Goal: Information Seeking & Learning: Learn about a topic

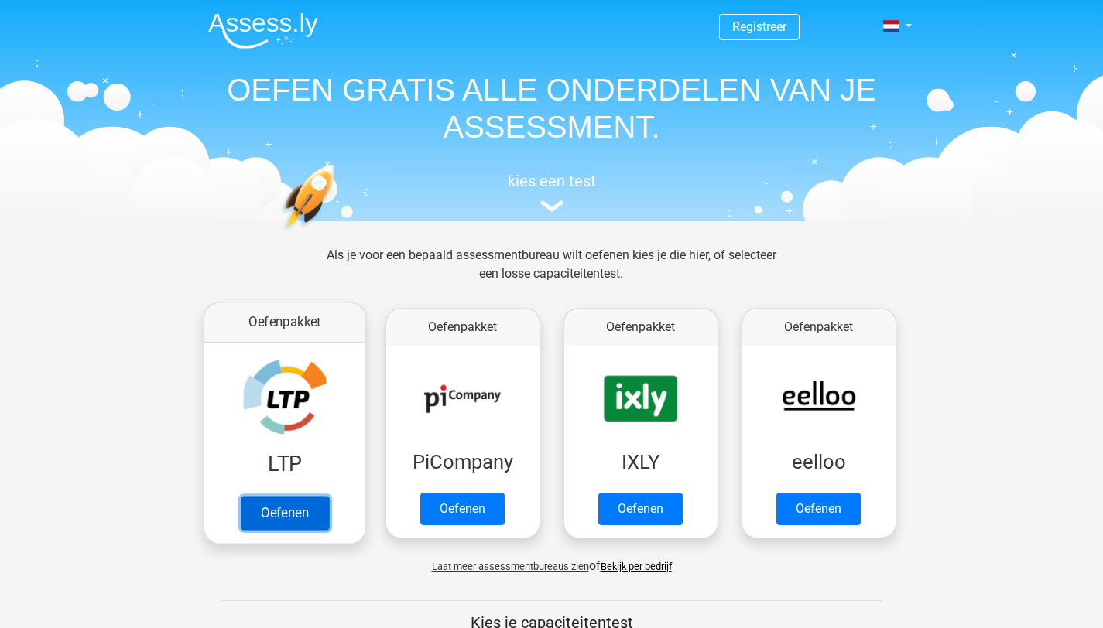
click at [308, 517] on link "Oefenen" at bounding box center [284, 513] width 88 height 34
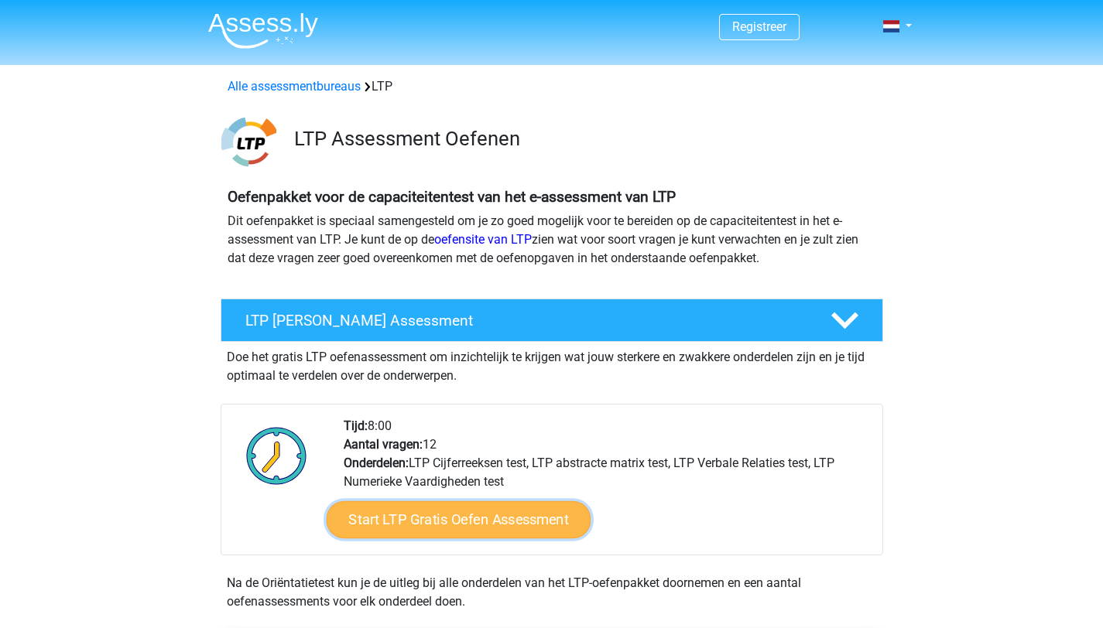
click at [449, 516] on link "Start LTP Gratis Oefen Assessment" at bounding box center [458, 519] width 265 height 37
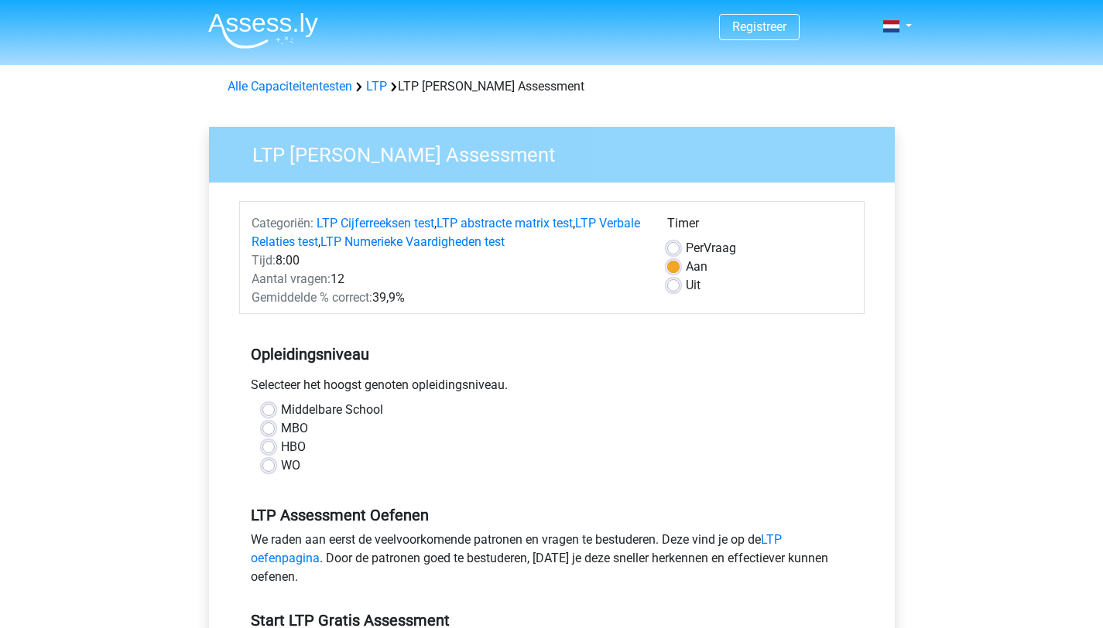
click at [281, 453] on label "HBO" at bounding box center [293, 447] width 25 height 19
click at [265, 453] on input "HBO" at bounding box center [268, 445] width 12 height 15
radio input "true"
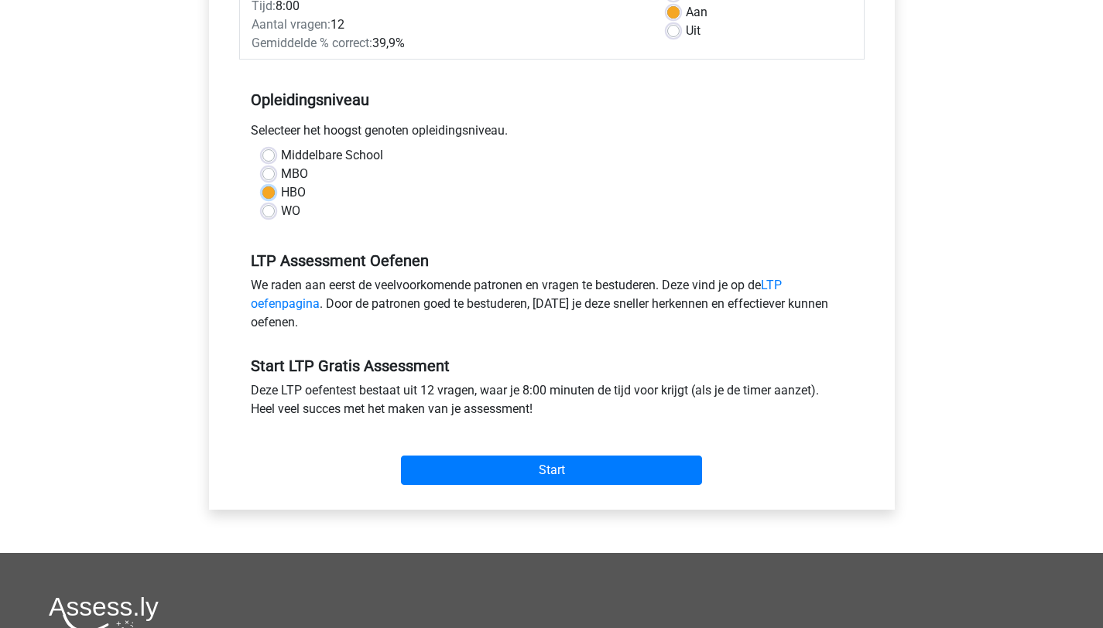
scroll to position [267, 0]
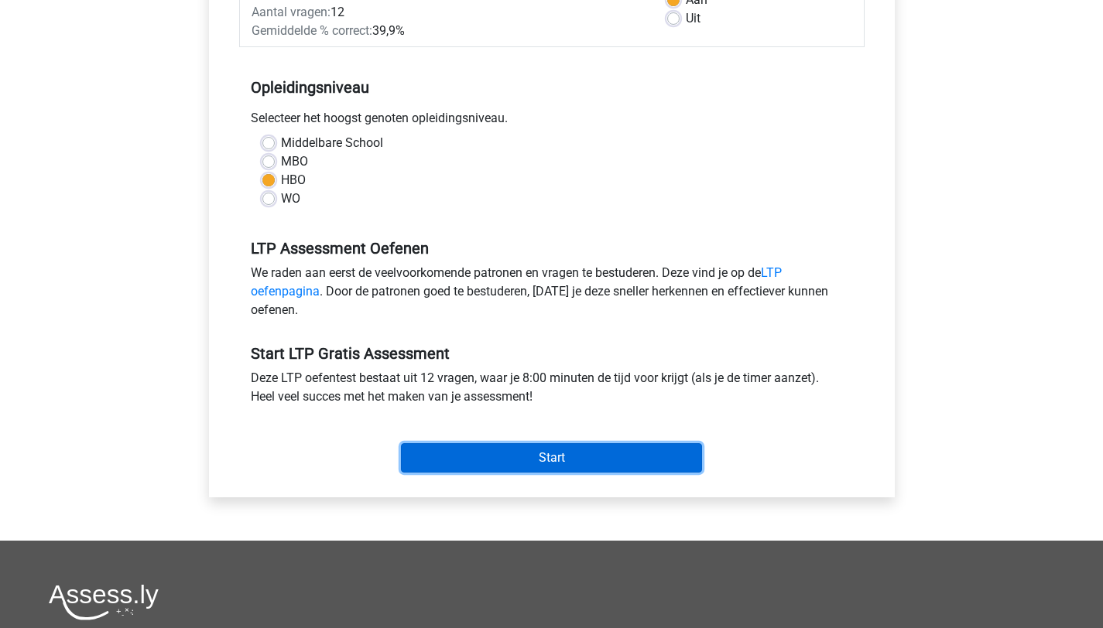
click at [554, 461] on input "Start" at bounding box center [551, 457] width 301 height 29
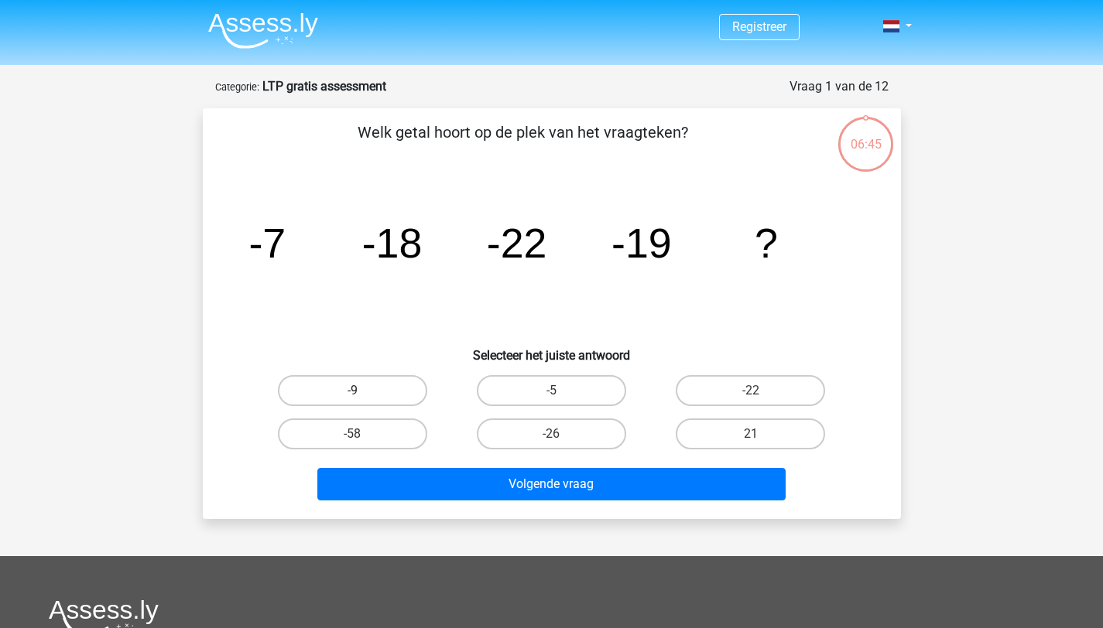
click at [348, 397] on label "-9" at bounding box center [352, 390] width 149 height 31
click at [352, 397] on input "-9" at bounding box center [357, 396] width 10 height 10
radio input "true"
click at [466, 466] on div "Volgende vraag" at bounding box center [551, 481] width 648 height 51
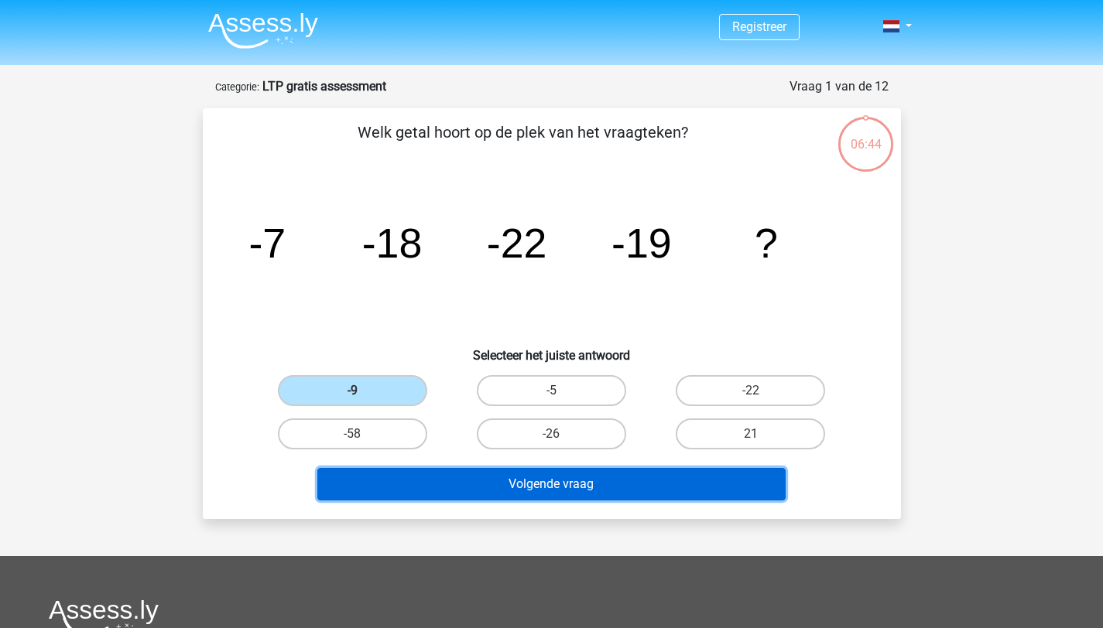
click at [468, 476] on button "Volgende vraag" at bounding box center [551, 484] width 468 height 32
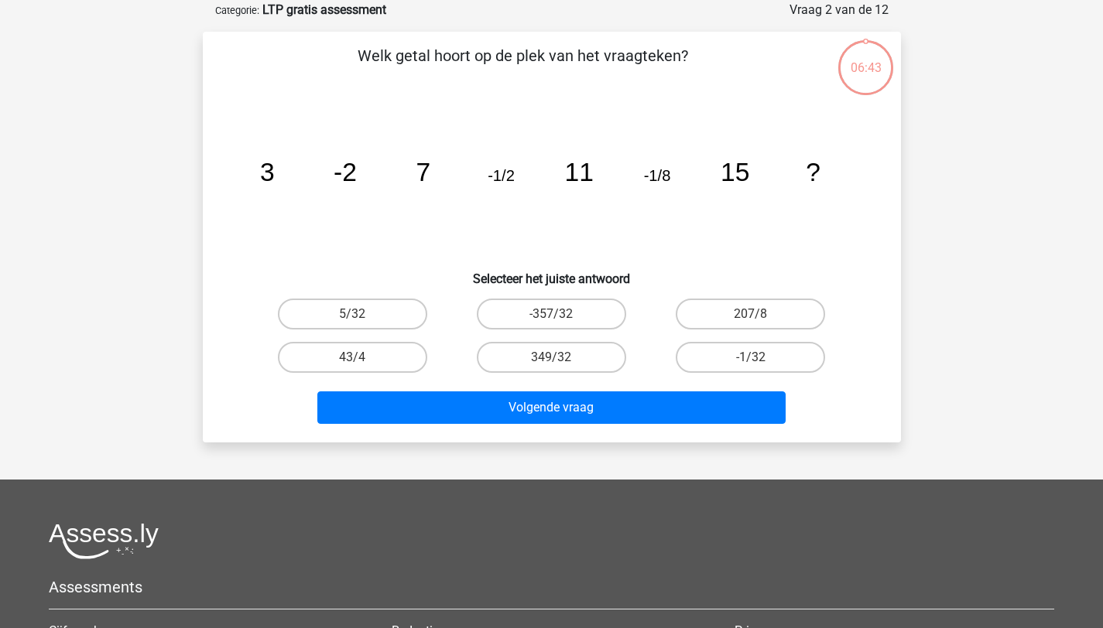
scroll to position [77, 0]
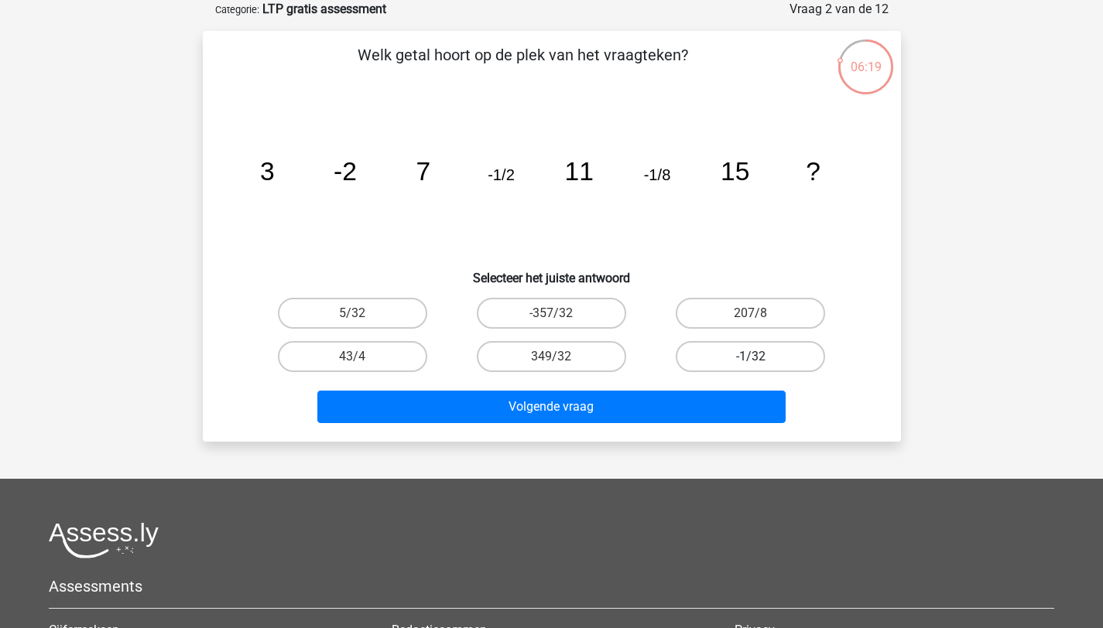
click at [747, 356] on label "-1/32" at bounding box center [749, 356] width 149 height 31
click at [751, 357] on input "-1/32" at bounding box center [756, 362] width 10 height 10
radio input "true"
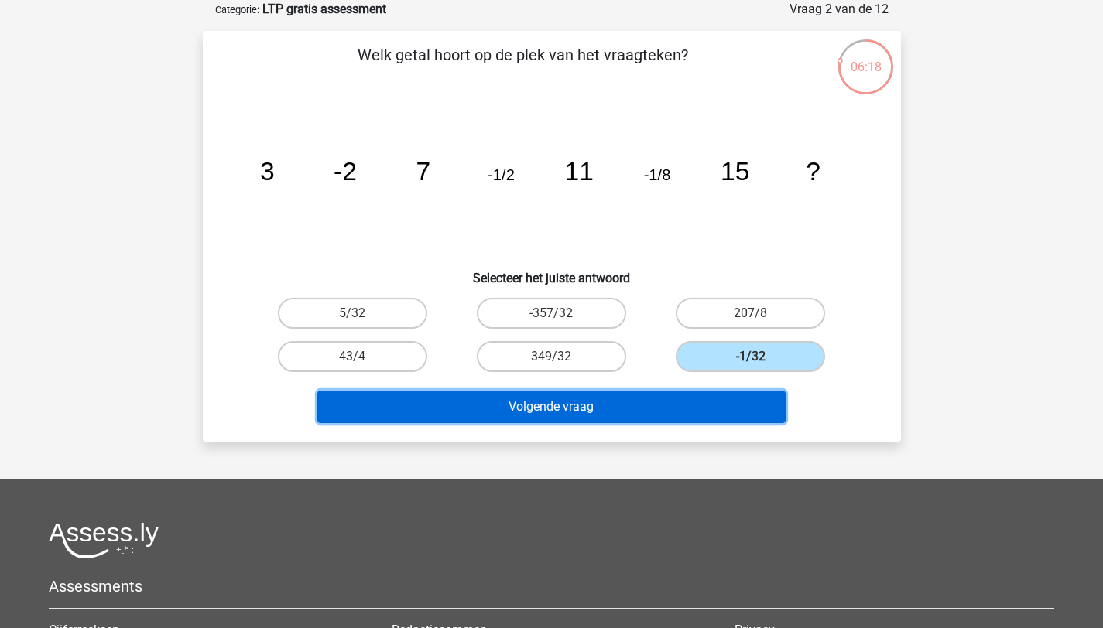
click at [679, 408] on button "Volgende vraag" at bounding box center [551, 407] width 468 height 32
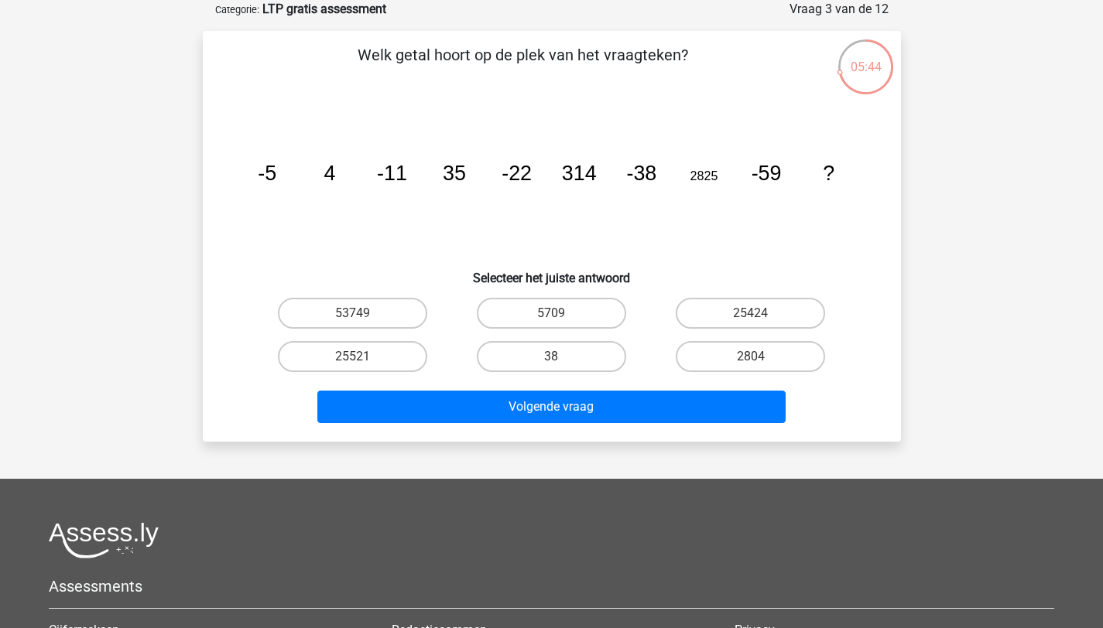
click at [556, 358] on input "38" at bounding box center [556, 362] width 10 height 10
radio input "true"
click at [393, 320] on label "53749" at bounding box center [352, 313] width 149 height 31
click at [362, 320] on input "53749" at bounding box center [357, 318] width 10 height 10
radio input "true"
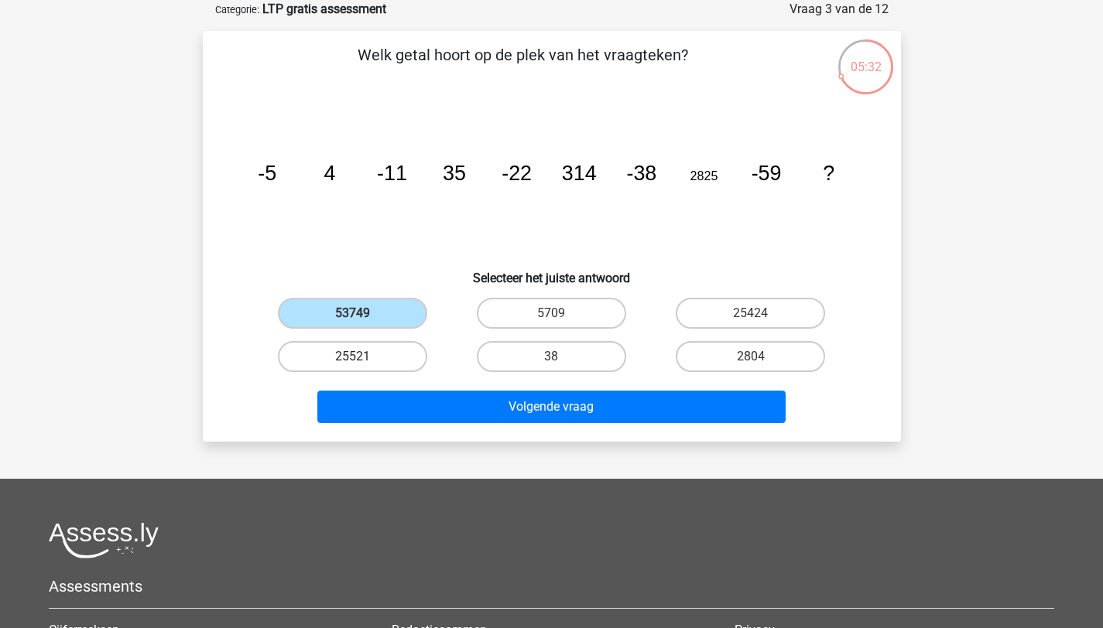
click at [394, 361] on label "25521" at bounding box center [352, 356] width 149 height 31
click at [362, 361] on input "25521" at bounding box center [357, 362] width 10 height 10
radio input "true"
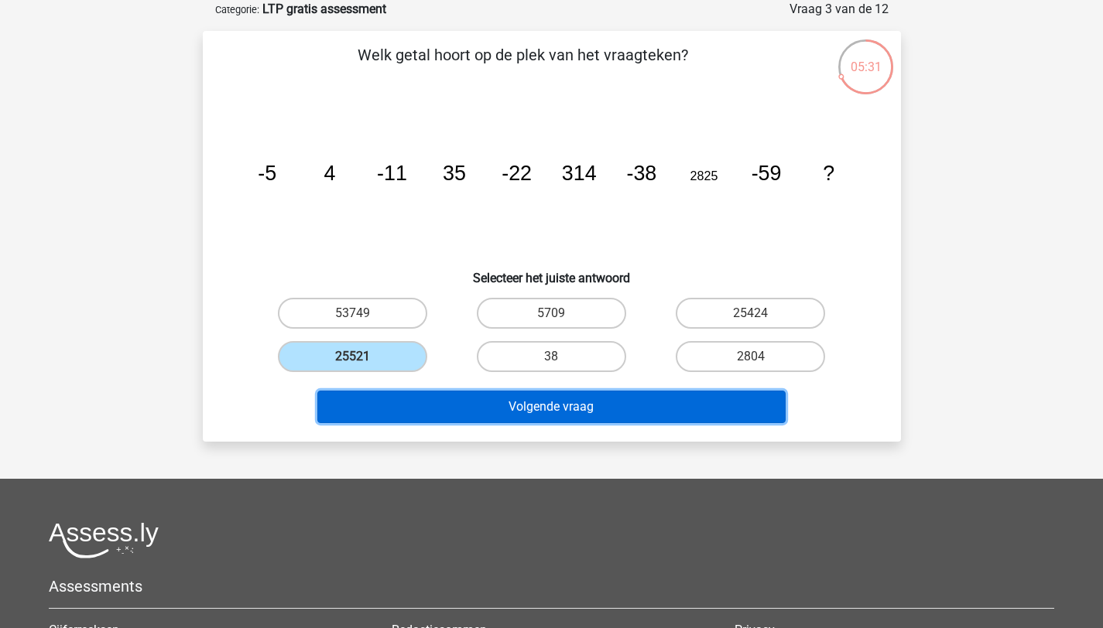
click at [426, 412] on button "Volgende vraag" at bounding box center [551, 407] width 468 height 32
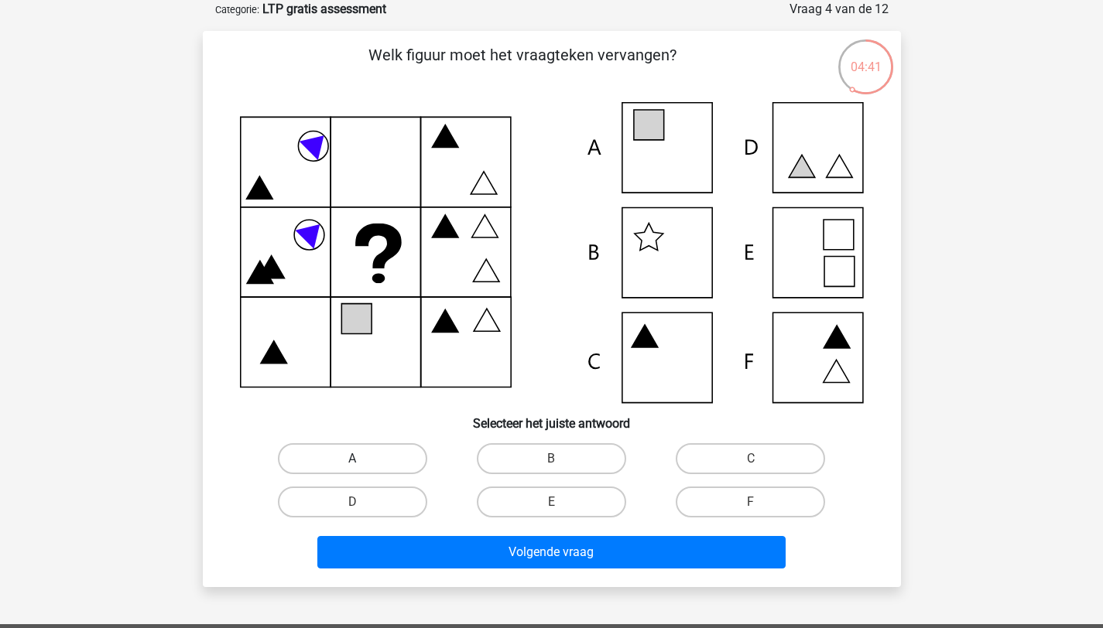
click at [357, 456] on label "A" at bounding box center [352, 458] width 149 height 31
click at [357, 459] on input "A" at bounding box center [357, 464] width 10 height 10
radio input "true"
click at [540, 496] on label "E" at bounding box center [551, 502] width 149 height 31
click at [551, 502] on input "E" at bounding box center [556, 507] width 10 height 10
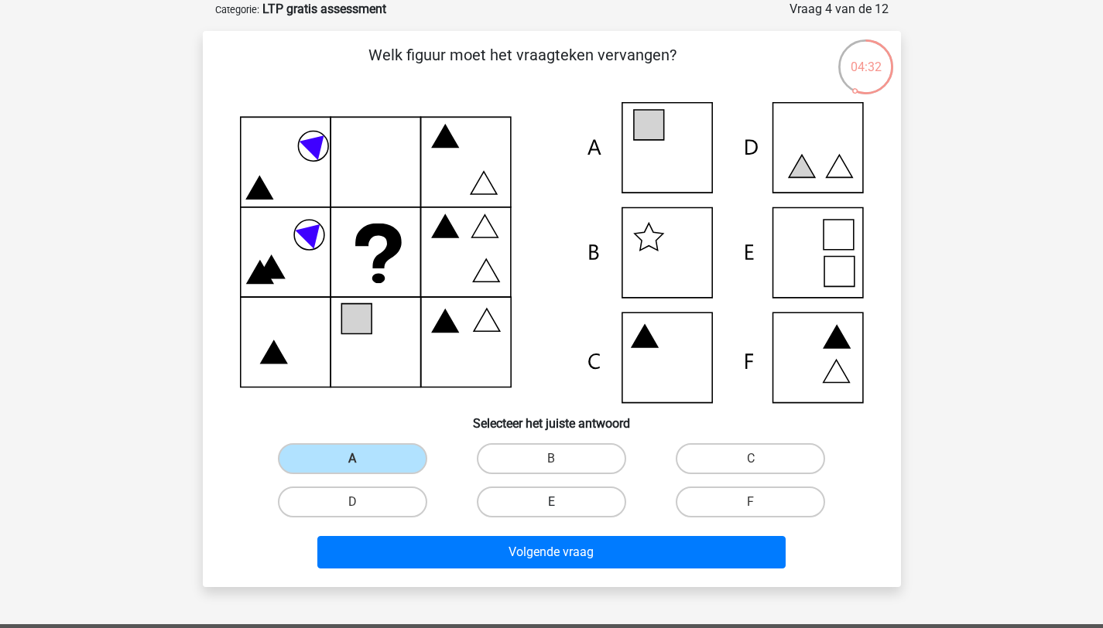
radio input "true"
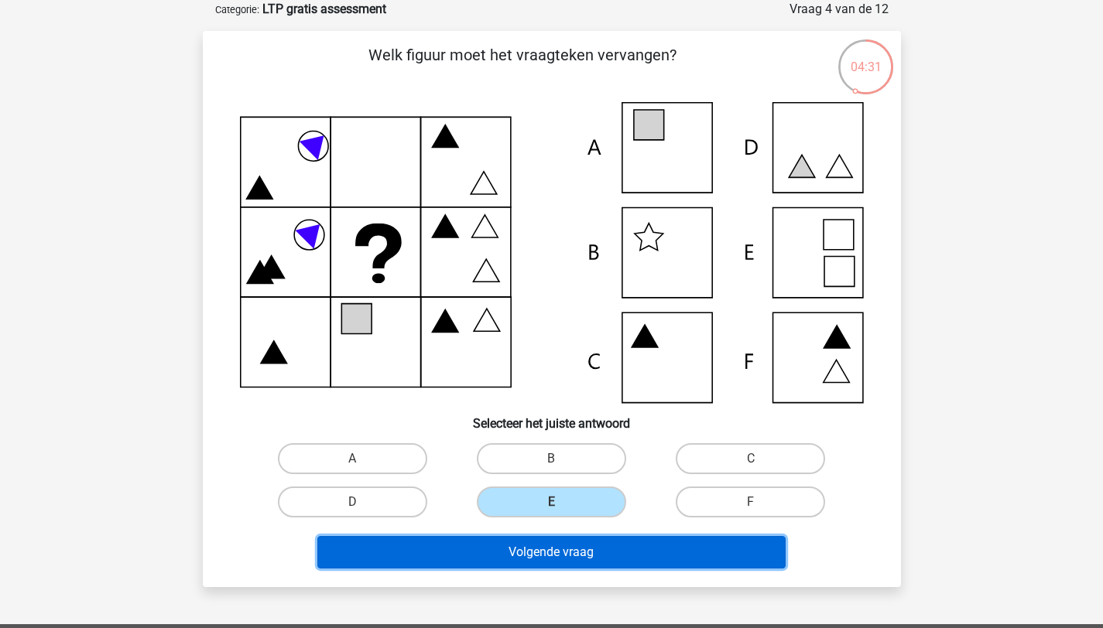
click at [542, 552] on button "Volgende vraag" at bounding box center [551, 552] width 468 height 32
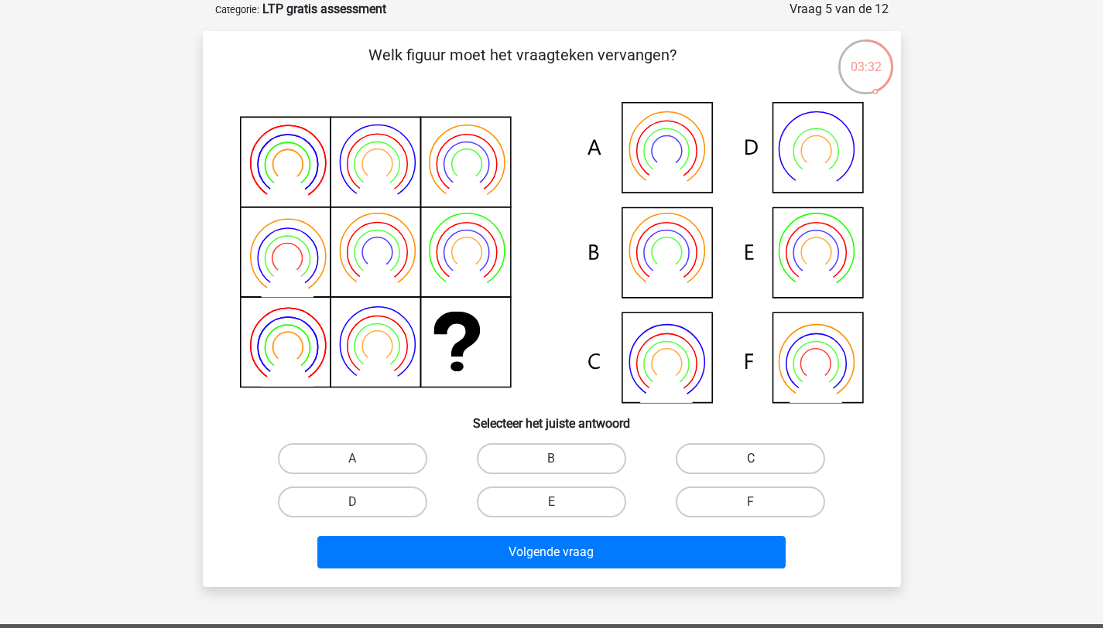
click at [706, 464] on label "C" at bounding box center [749, 458] width 149 height 31
click at [751, 464] on input "C" at bounding box center [756, 464] width 10 height 10
radio input "true"
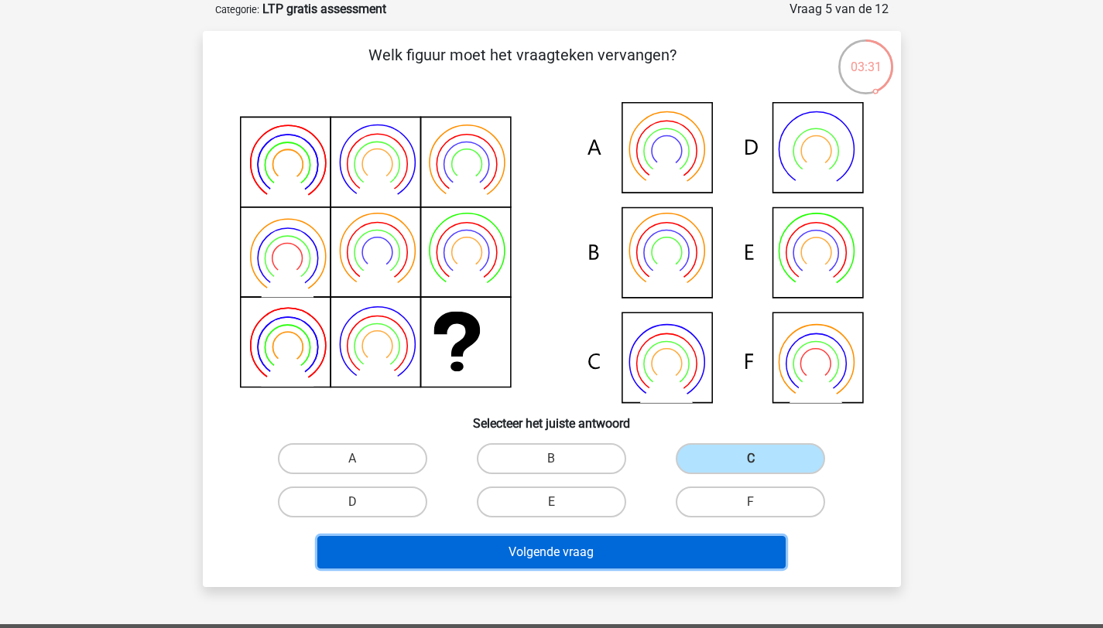
click at [661, 549] on button "Volgende vraag" at bounding box center [551, 552] width 468 height 32
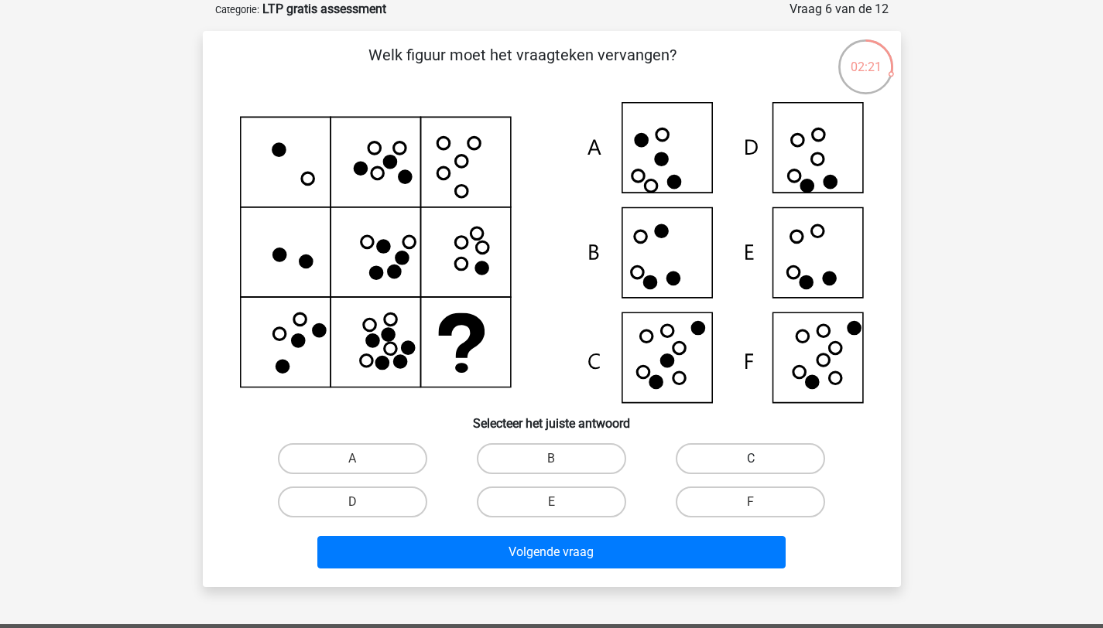
click at [699, 457] on label "C" at bounding box center [749, 458] width 149 height 31
click at [751, 459] on input "C" at bounding box center [756, 464] width 10 height 10
radio input "true"
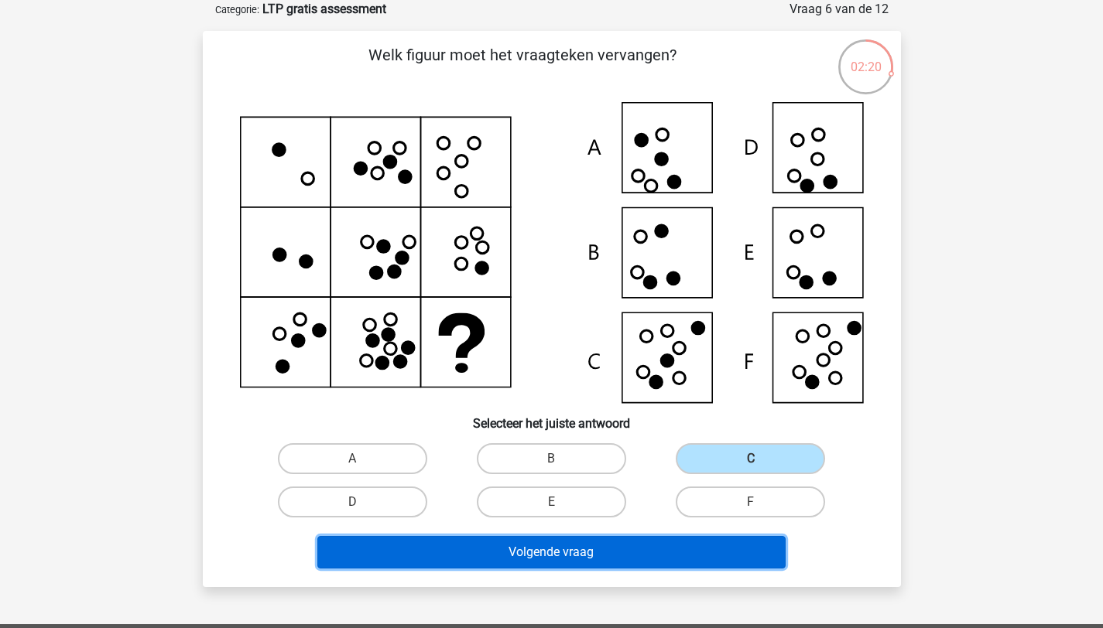
click at [672, 547] on button "Volgende vraag" at bounding box center [551, 552] width 468 height 32
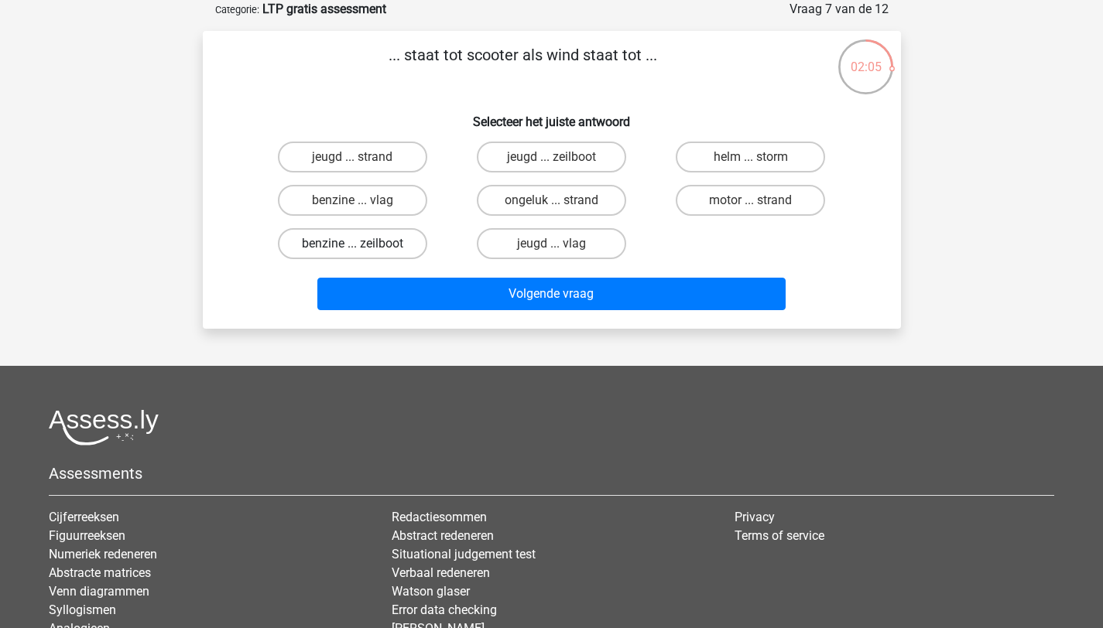
click at [386, 239] on label "benzine ... zeilboot" at bounding box center [352, 243] width 149 height 31
click at [362, 244] on input "benzine ... zeilboot" at bounding box center [357, 249] width 10 height 10
radio input "true"
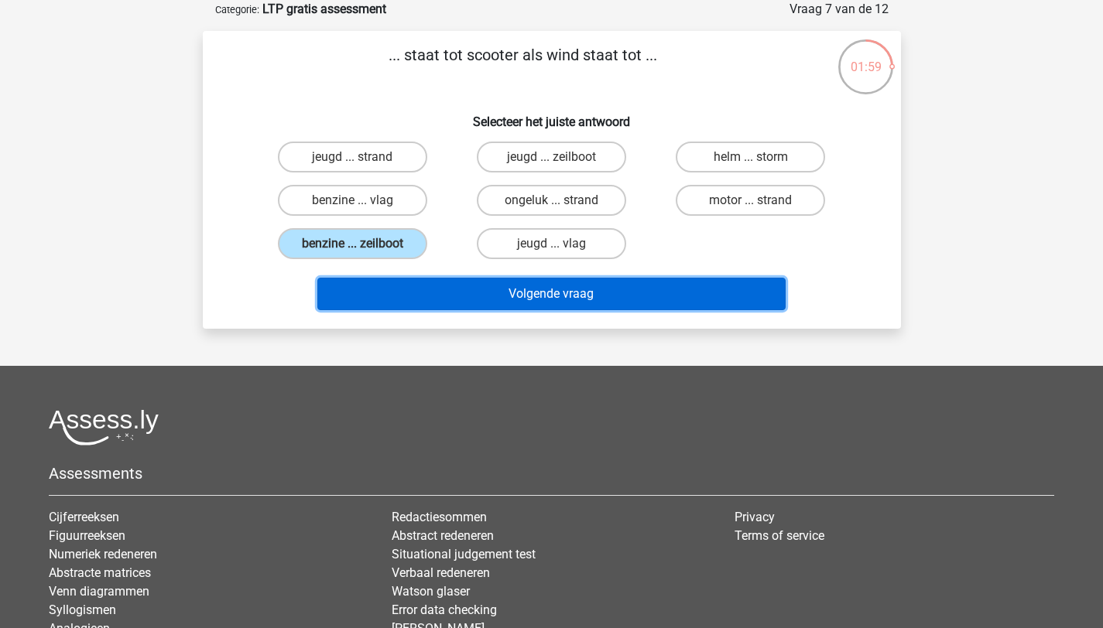
click at [586, 296] on button "Volgende vraag" at bounding box center [551, 294] width 468 height 32
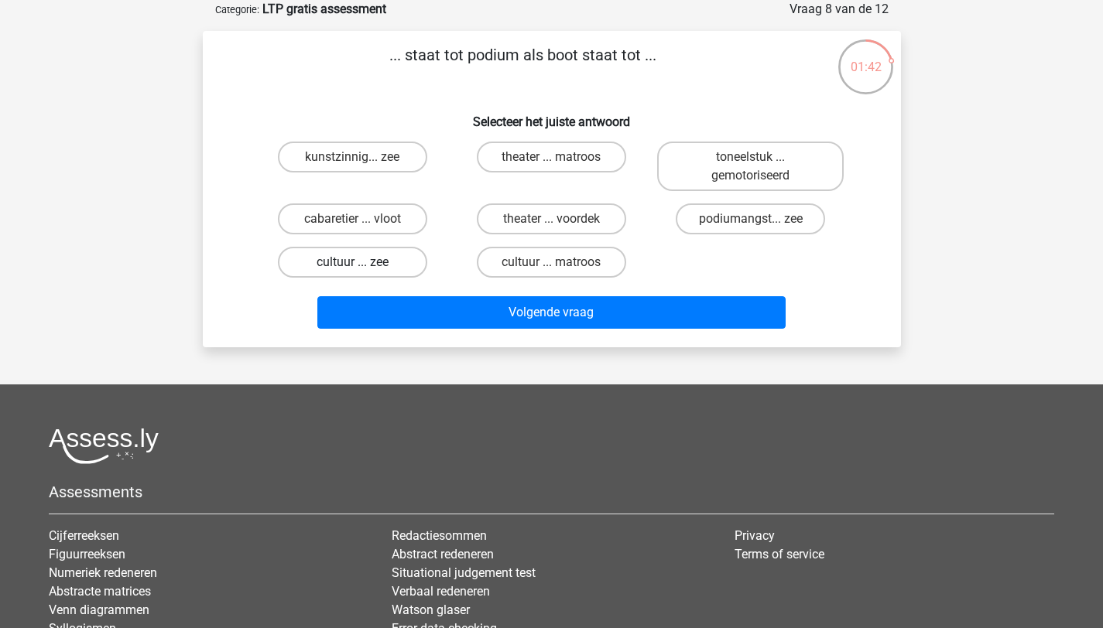
click at [390, 259] on label "cultuur ... zee" at bounding box center [352, 262] width 149 height 31
click at [362, 262] on input "cultuur ... zee" at bounding box center [357, 267] width 10 height 10
radio input "true"
click at [405, 213] on label "cabaretier ... vloot" at bounding box center [352, 218] width 149 height 31
click at [362, 219] on input "cabaretier ... vloot" at bounding box center [357, 224] width 10 height 10
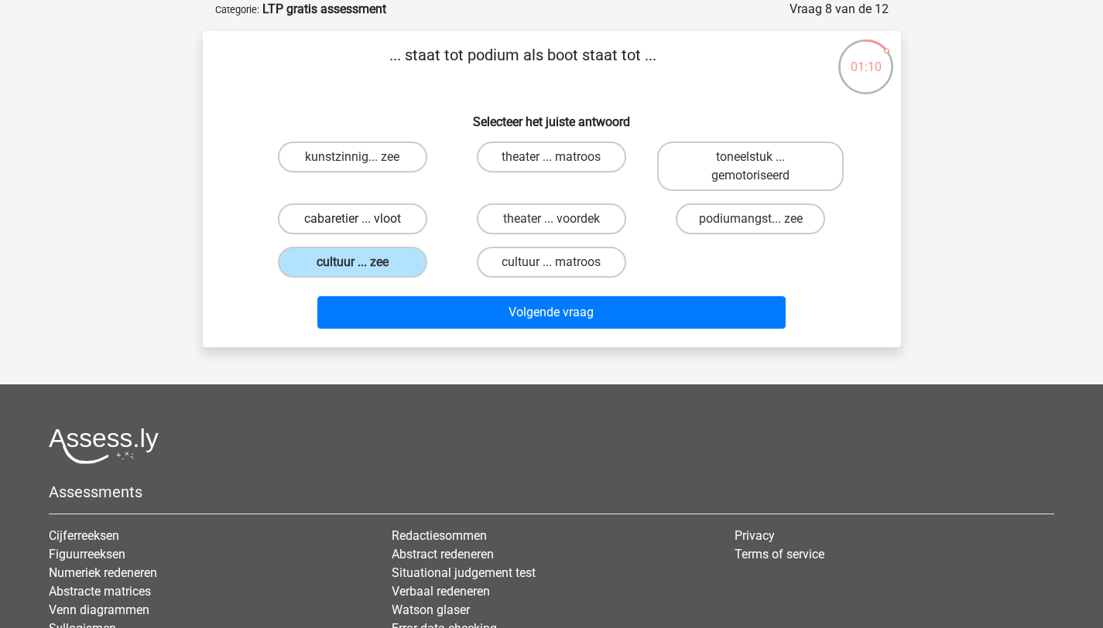
radio input "true"
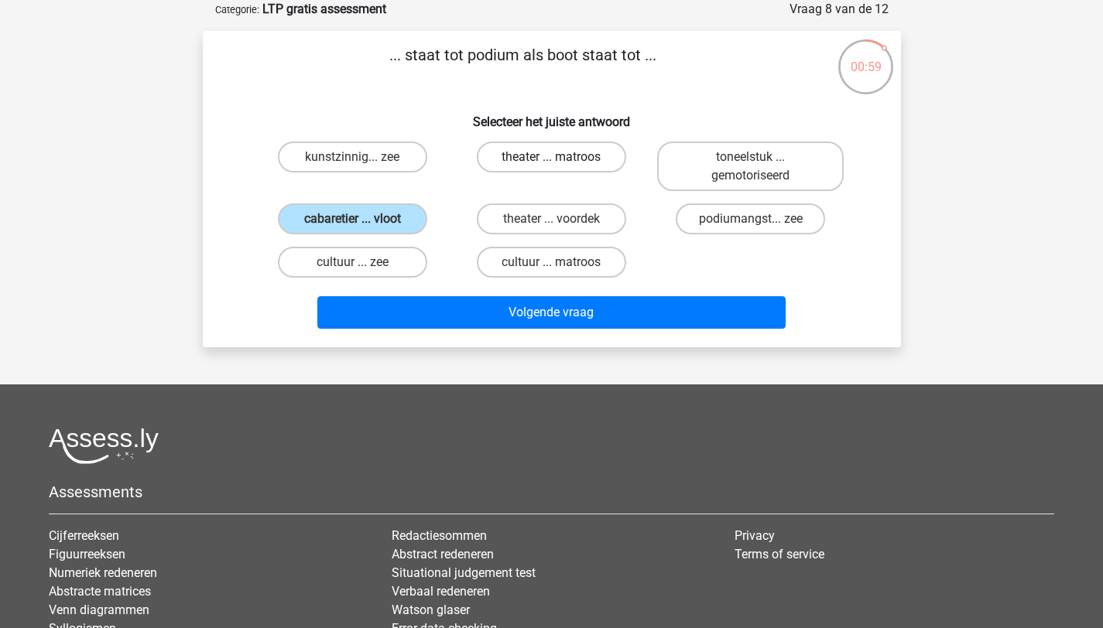
click at [560, 155] on label "theater ... matroos" at bounding box center [551, 157] width 149 height 31
click at [560, 157] on input "theater ... matroos" at bounding box center [556, 162] width 10 height 10
radio input "true"
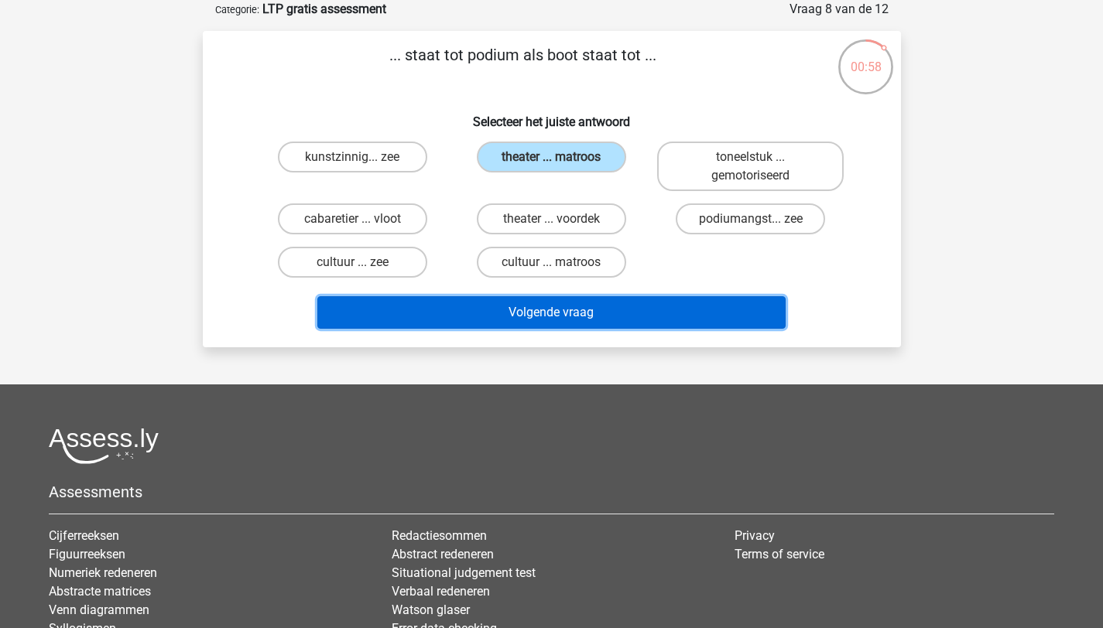
click at [566, 314] on button "Volgende vraag" at bounding box center [551, 312] width 468 height 32
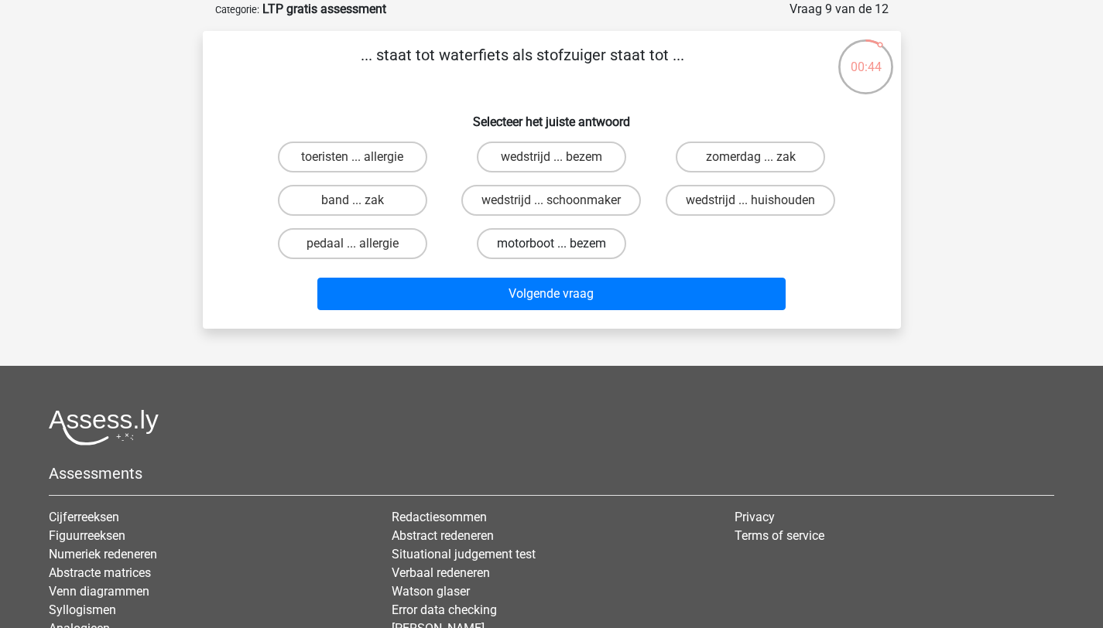
click at [541, 244] on label "motorboot ... bezem" at bounding box center [551, 243] width 149 height 31
click at [551, 244] on input "motorboot ... bezem" at bounding box center [556, 249] width 10 height 10
radio input "true"
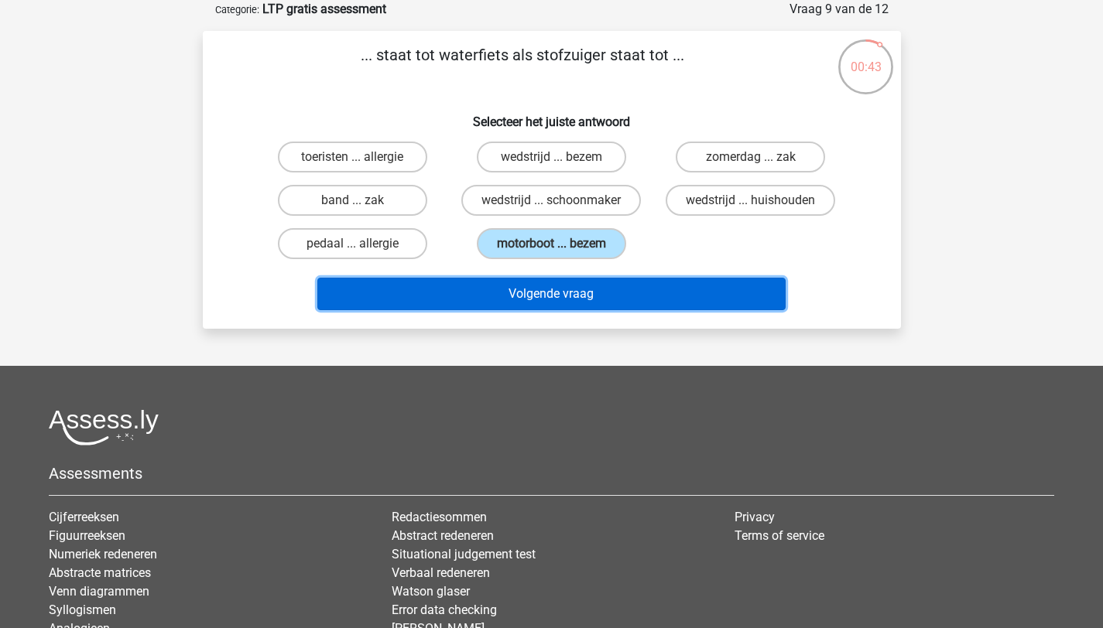
click at [542, 300] on button "Volgende vraag" at bounding box center [551, 294] width 468 height 32
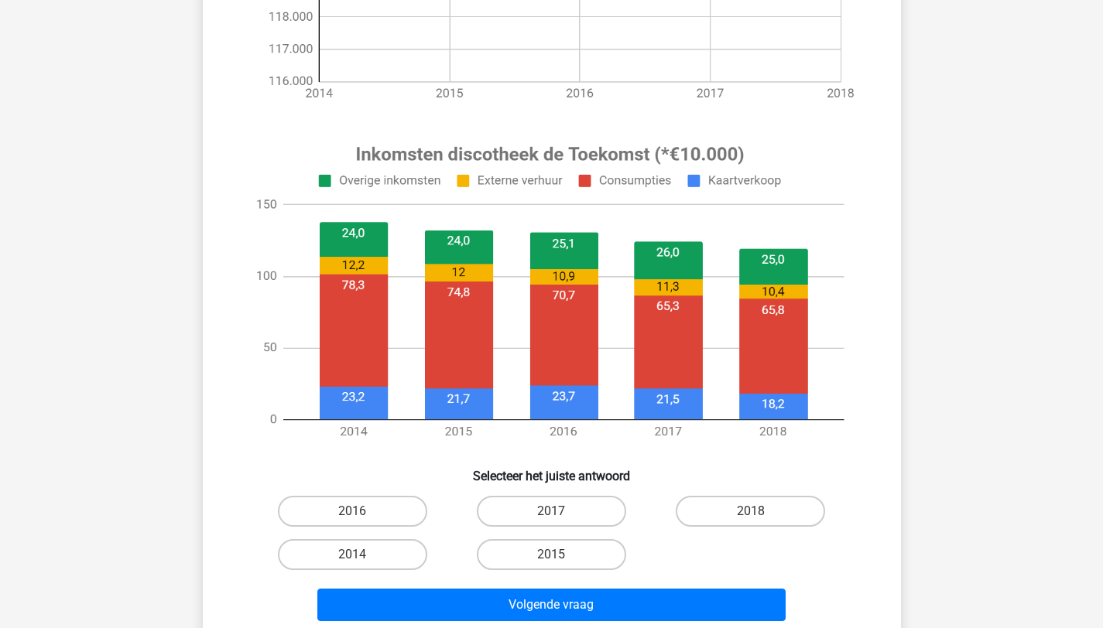
scroll to position [449, 0]
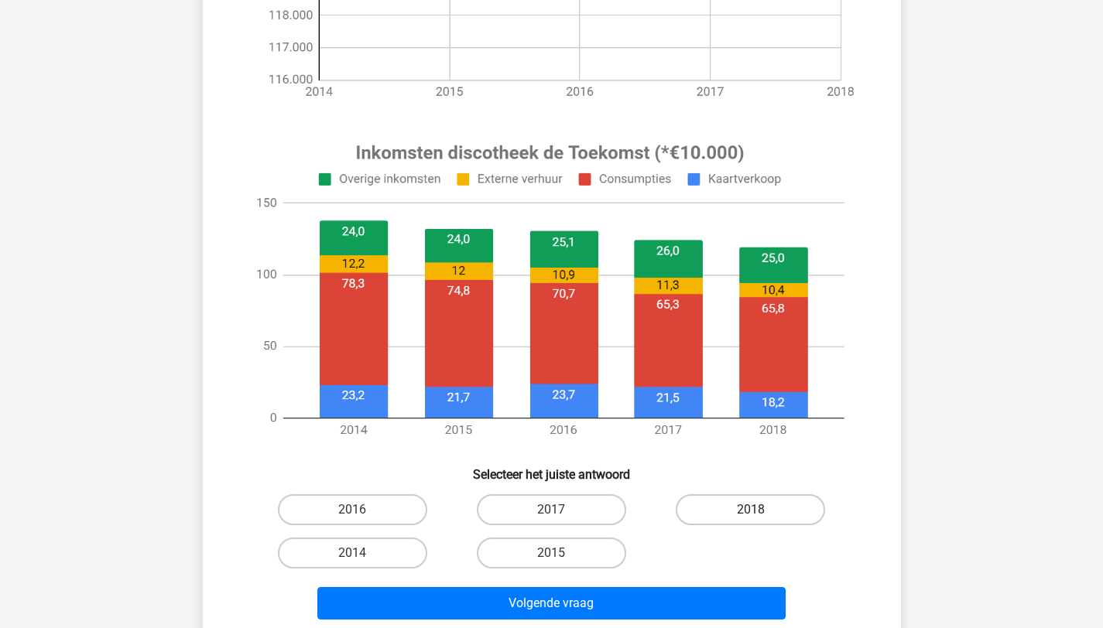
click at [699, 518] on label "2018" at bounding box center [749, 509] width 149 height 31
click at [751, 518] on input "2018" at bounding box center [756, 515] width 10 height 10
radio input "true"
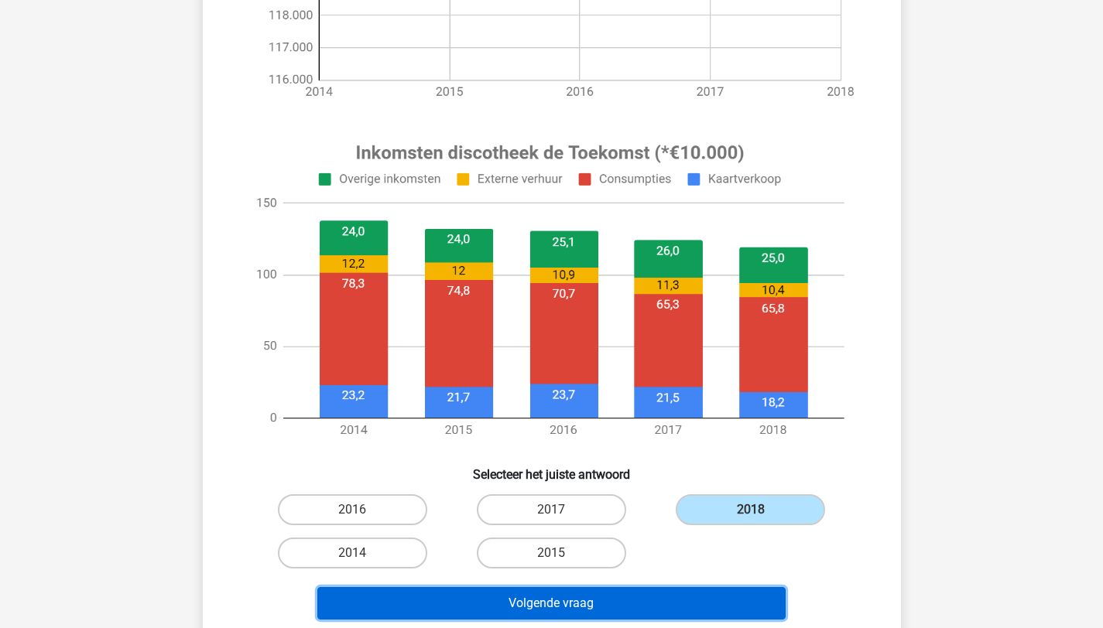
click at [694, 612] on button "Volgende vraag" at bounding box center [551, 603] width 468 height 32
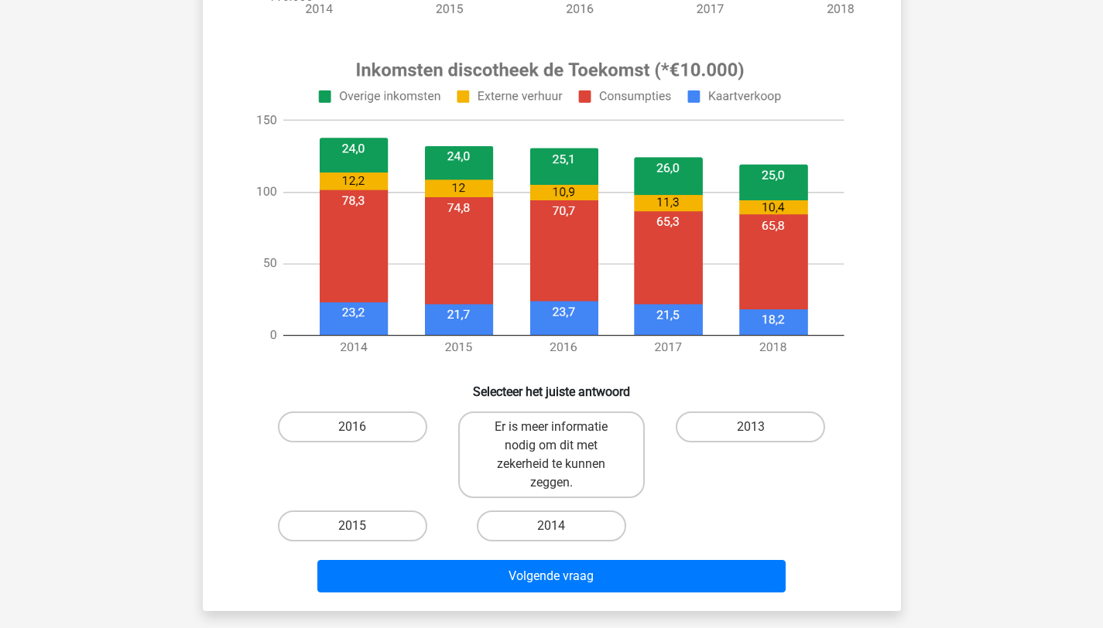
scroll to position [532, 0]
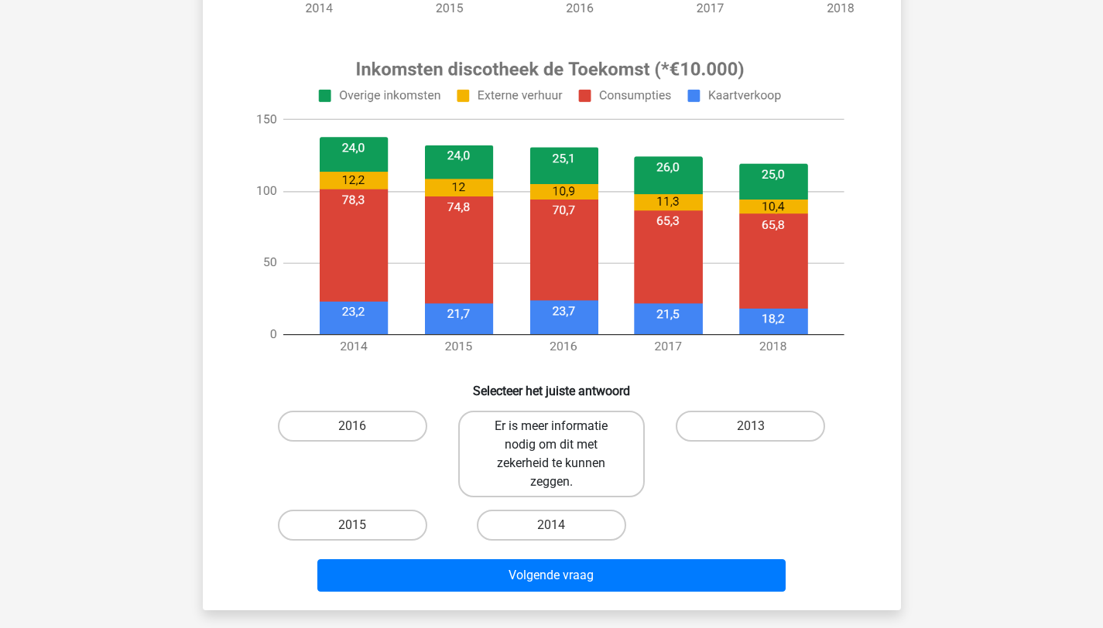
click at [600, 445] on label "Er is meer informatie nodig om dit met zekerheid te kunnen zeggen." at bounding box center [551, 454] width 186 height 87
click at [561, 436] on input "Er is meer informatie nodig om dit met zekerheid te kunnen zeggen." at bounding box center [556, 431] width 10 height 10
radio input "true"
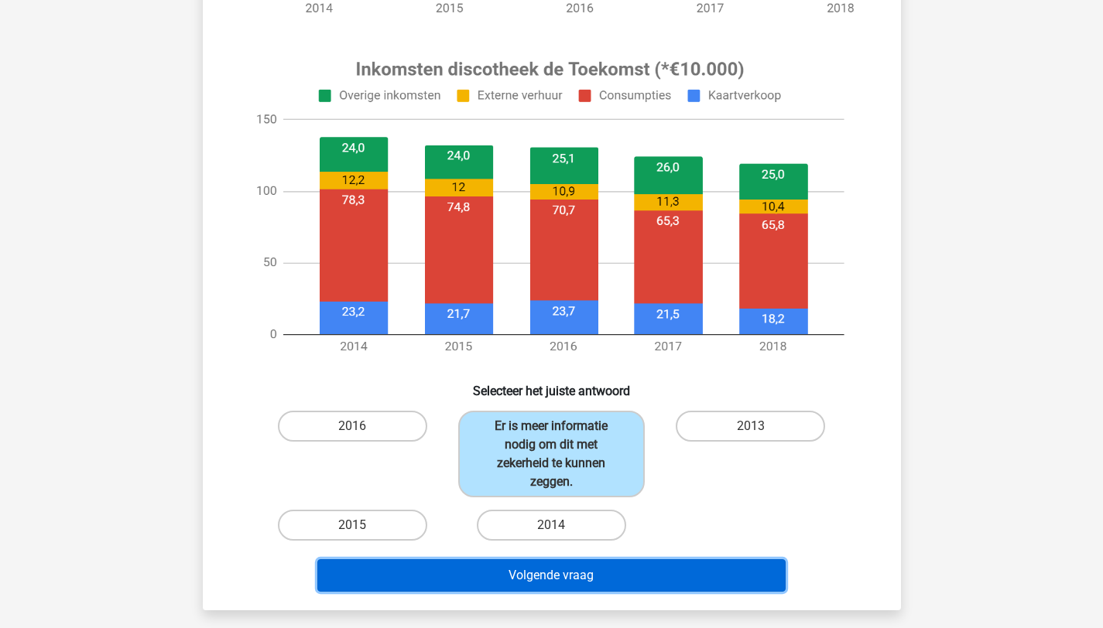
click at [600, 577] on button "Volgende vraag" at bounding box center [551, 575] width 468 height 32
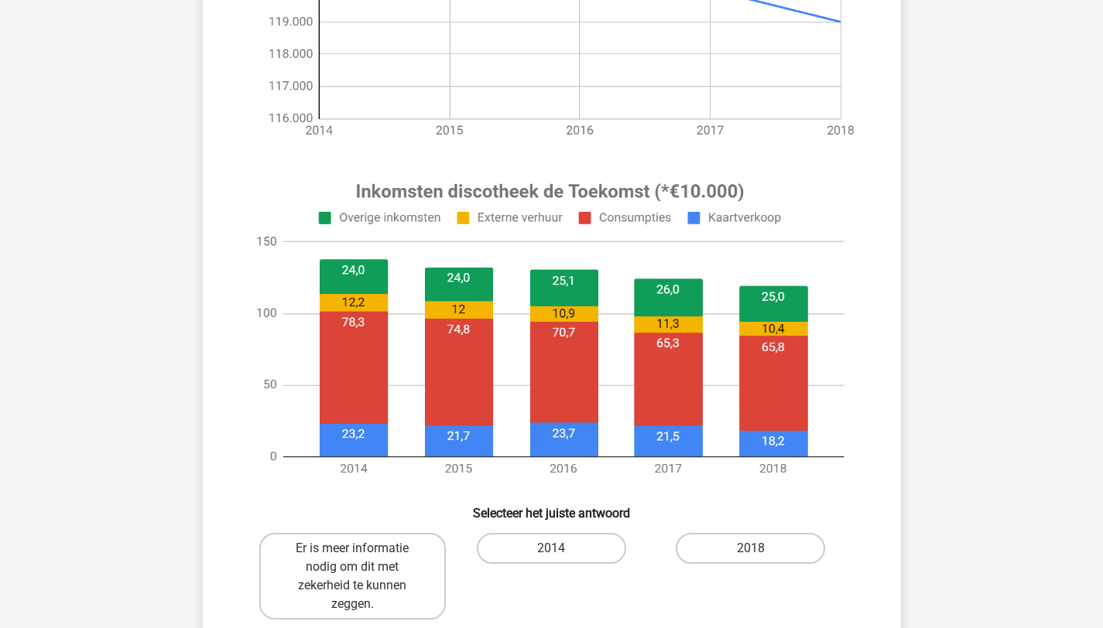
scroll to position [412, 0]
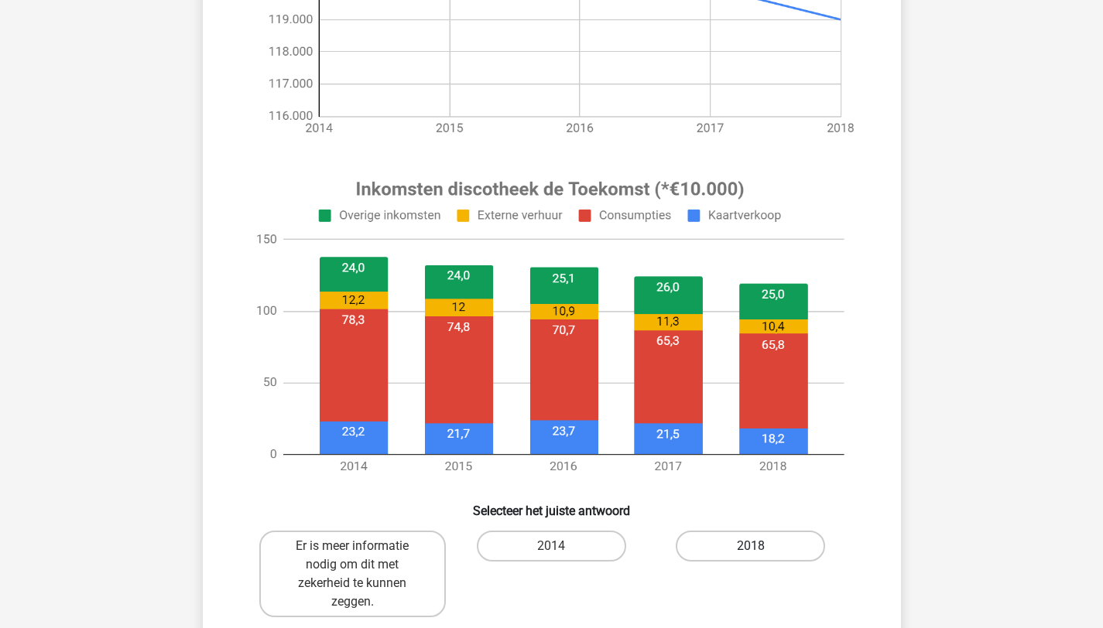
click at [706, 558] on label "2018" at bounding box center [749, 546] width 149 height 31
click at [751, 556] on input "2018" at bounding box center [756, 551] width 10 height 10
radio input "true"
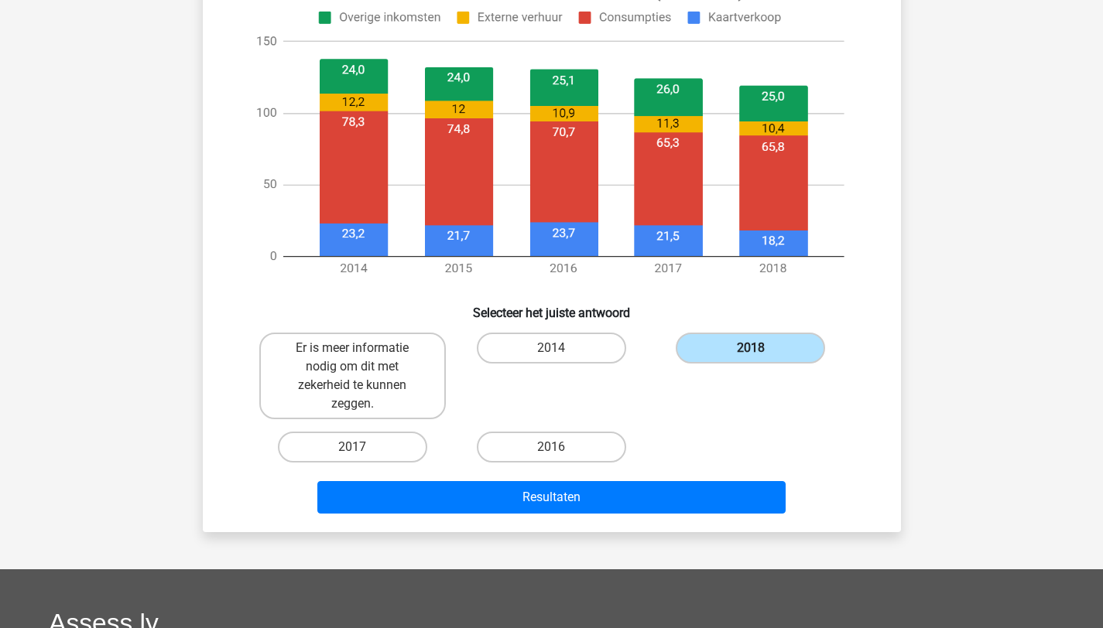
scroll to position [653, 0]
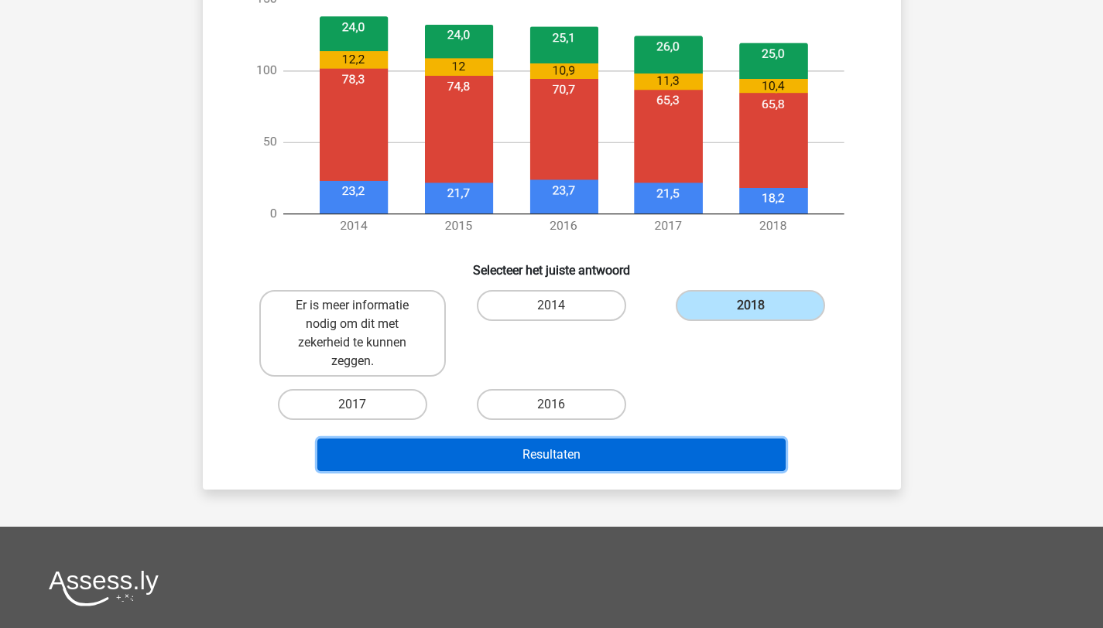
click at [713, 458] on button "Resultaten" at bounding box center [551, 455] width 468 height 32
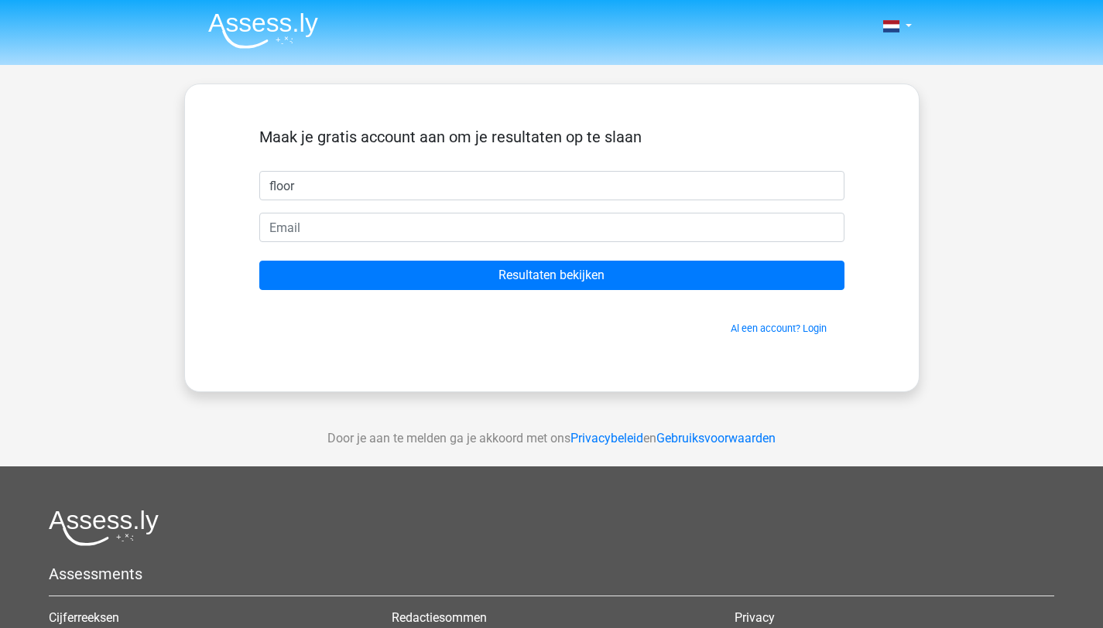
type input "floor"
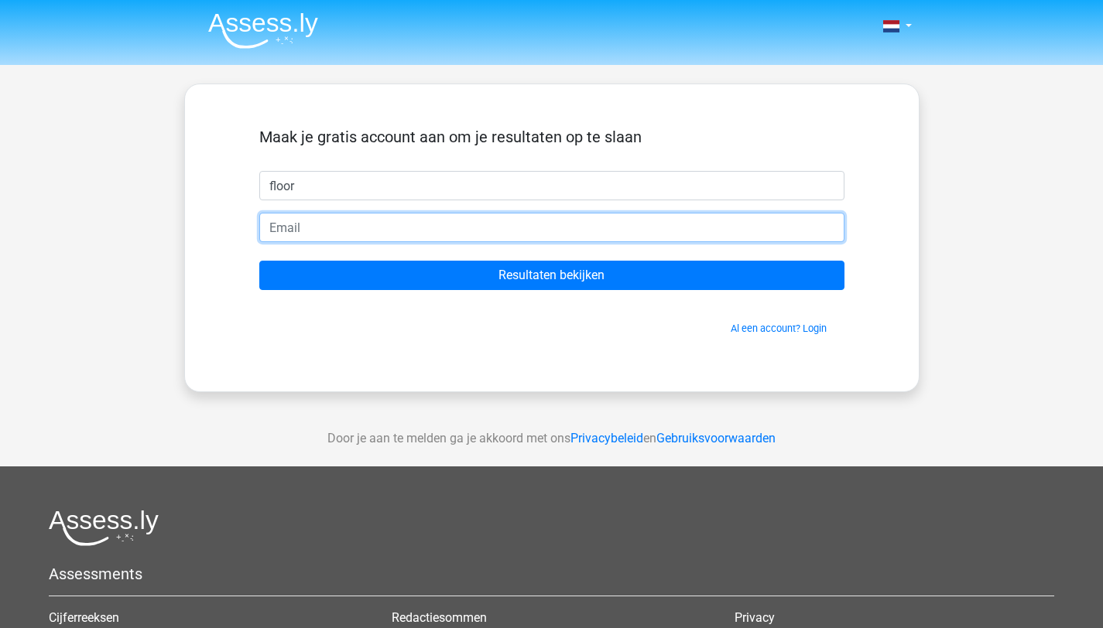
click at [598, 234] on input "email" at bounding box center [551, 227] width 585 height 29
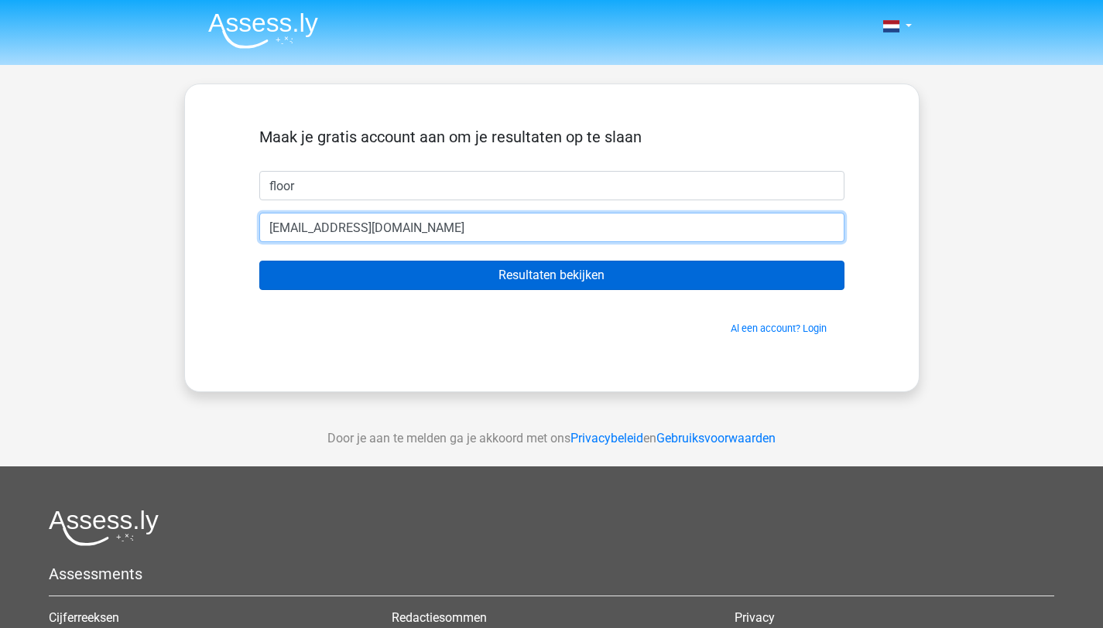
type input "[EMAIL_ADDRESS][DOMAIN_NAME]"
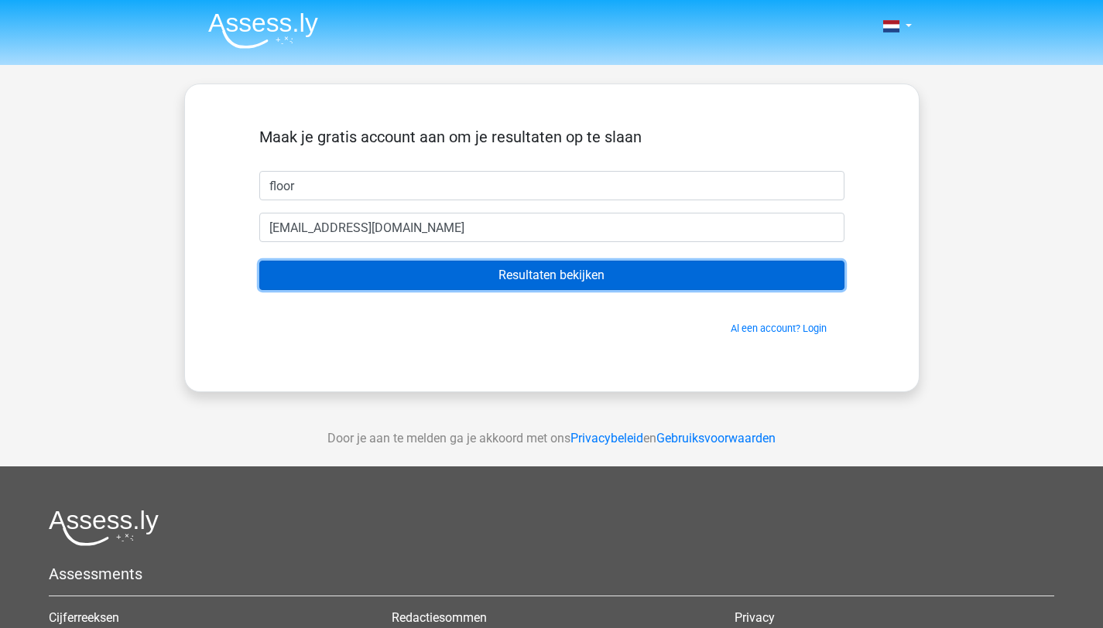
click at [451, 273] on input "Resultaten bekijken" at bounding box center [551, 275] width 585 height 29
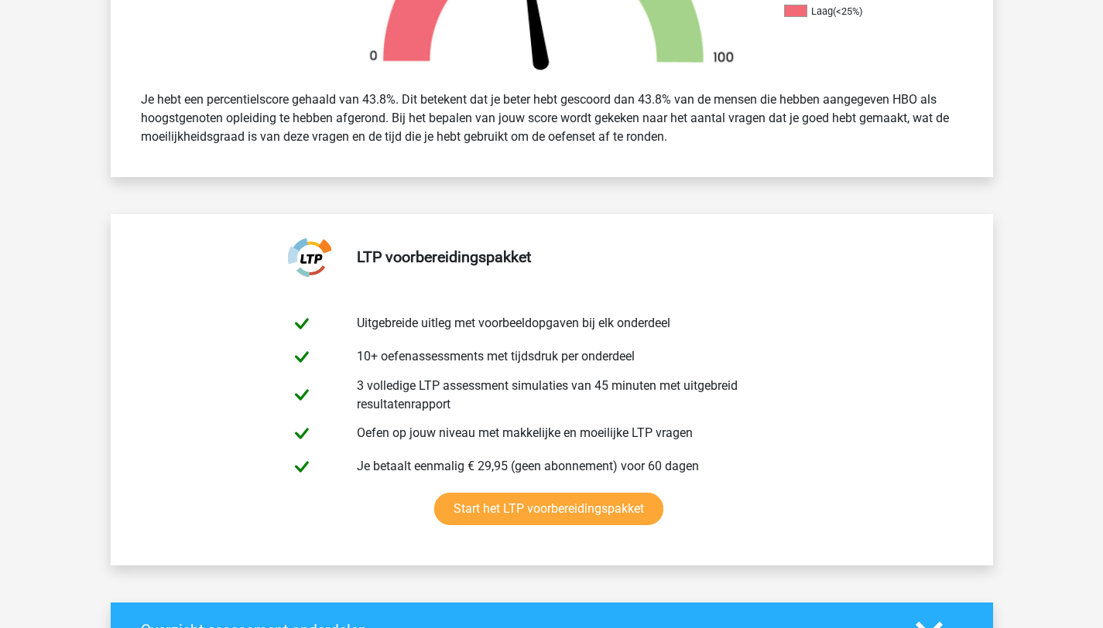
scroll to position [615, 0]
